Goal: Use online tool/utility: Utilize a website feature to perform a specific function

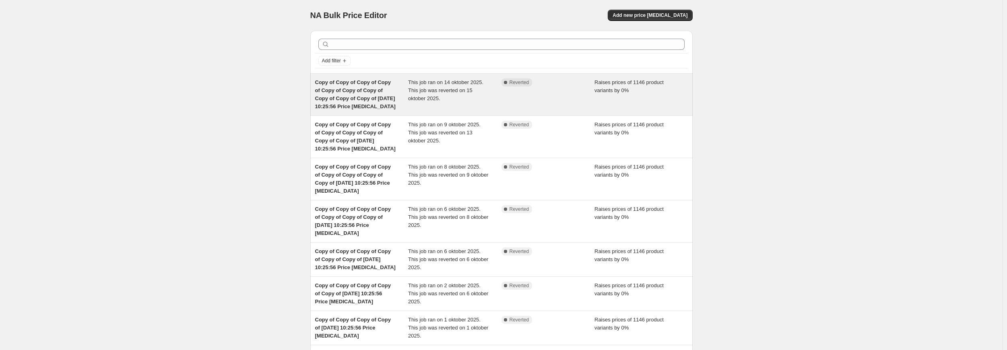
click at [383, 92] on span "Copy of Copy of Copy of Copy of Copy of Copy of Copy of Copy of Copy of Copy of…" at bounding box center [355, 94] width 80 height 30
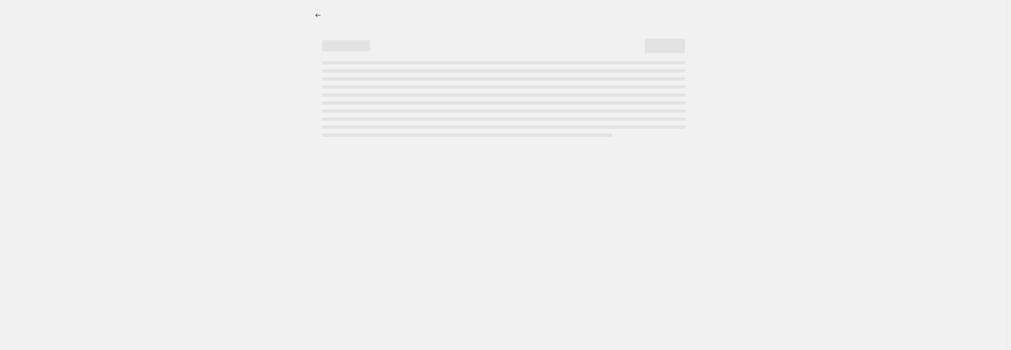
select select "percentage"
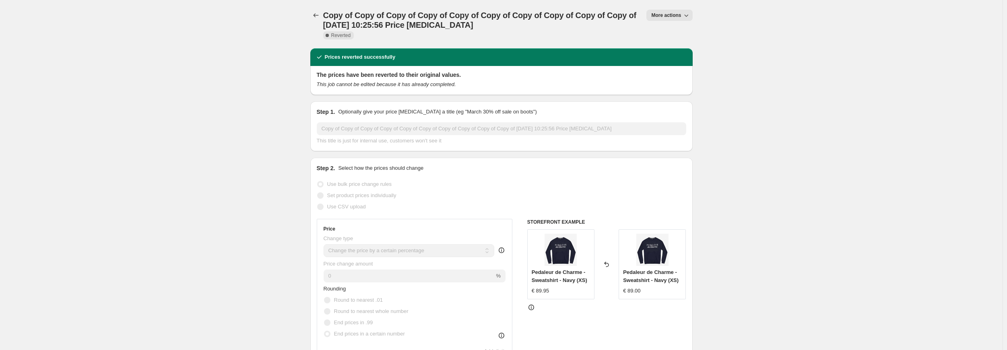
click at [681, 19] on button "More actions" at bounding box center [669, 15] width 46 height 11
click at [679, 34] on span "Copy to new job" at bounding box center [672, 32] width 37 height 6
select select "percentage"
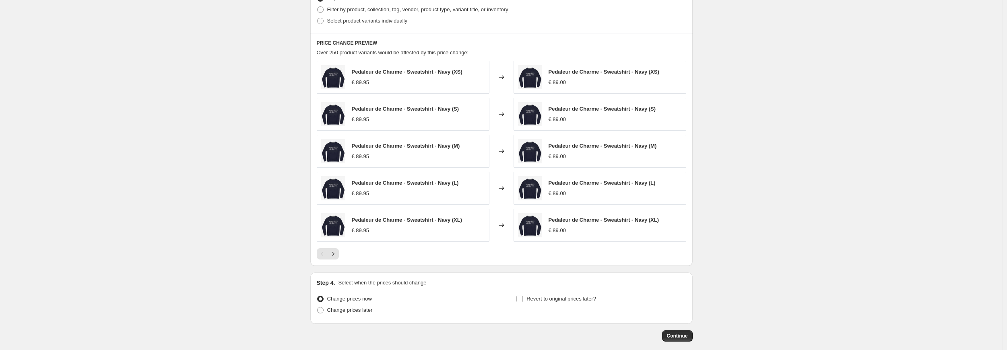
scroll to position [665, 0]
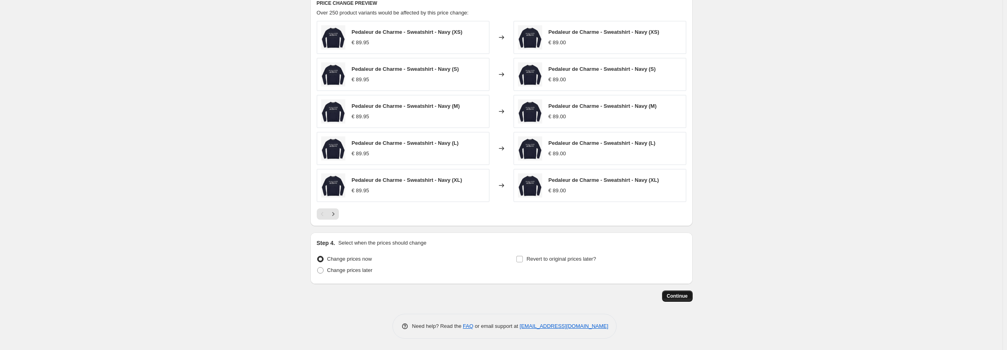
click at [669, 296] on span "Continue" at bounding box center [677, 296] width 21 height 6
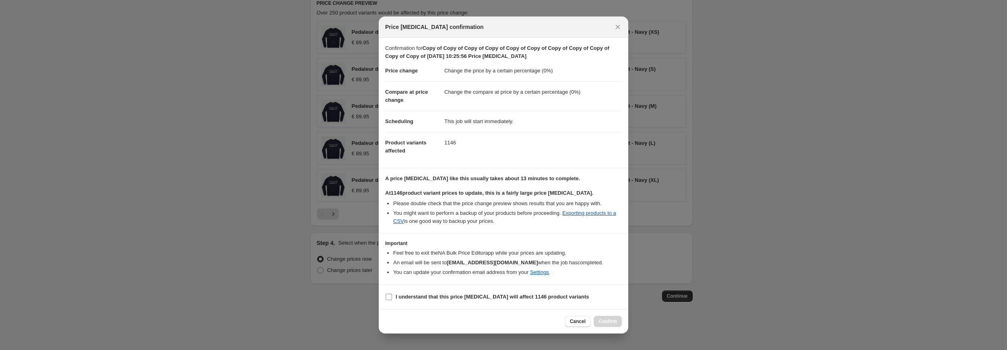
click at [444, 296] on b "I understand that this price change job will affect 1146 product variants" at bounding box center [491, 297] width 193 height 6
click at [392, 296] on input "I understand that this price change job will affect 1146 product variants" at bounding box center [388, 297] width 6 height 6
checkbox input "true"
click at [615, 323] on span "Confirm" at bounding box center [607, 321] width 19 height 6
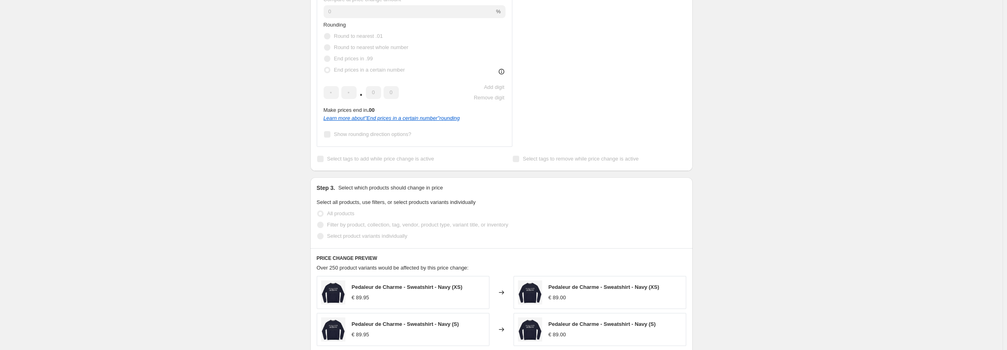
scroll to position [322, 0]
